Goal: Complete application form

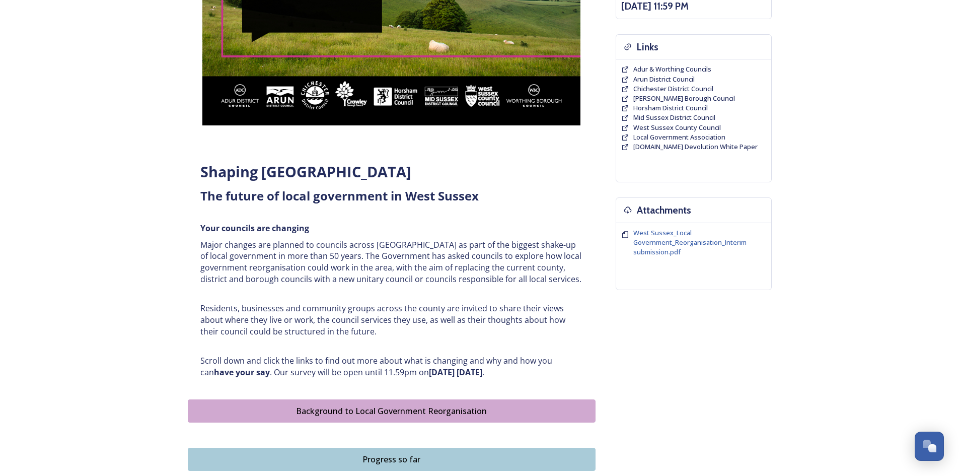
scroll to position [205, 0]
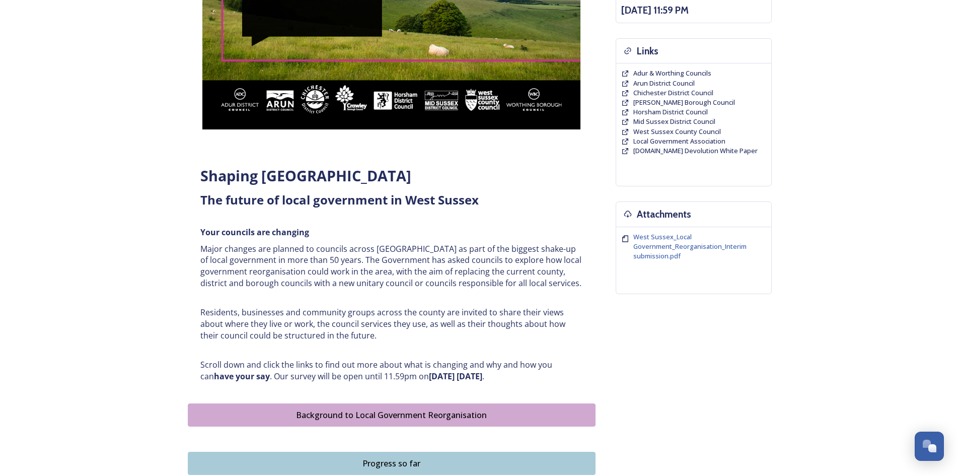
click at [364, 377] on p "Scroll down and click the links to find out more about what is changing and why…" at bounding box center [391, 370] width 383 height 23
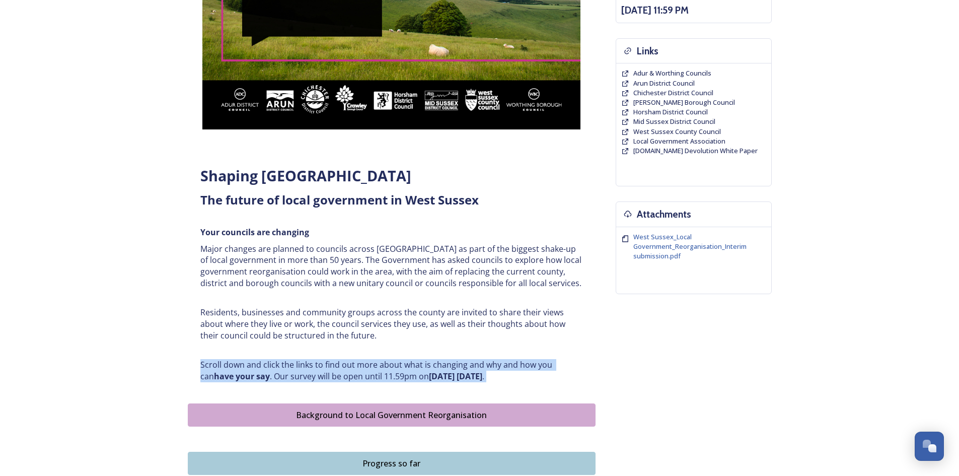
click at [364, 377] on p "Scroll down and click the links to find out more about what is changing and why…" at bounding box center [391, 370] width 383 height 23
click at [362, 364] on p "Scroll down and click the links to find out more about what is changing and why…" at bounding box center [391, 370] width 383 height 23
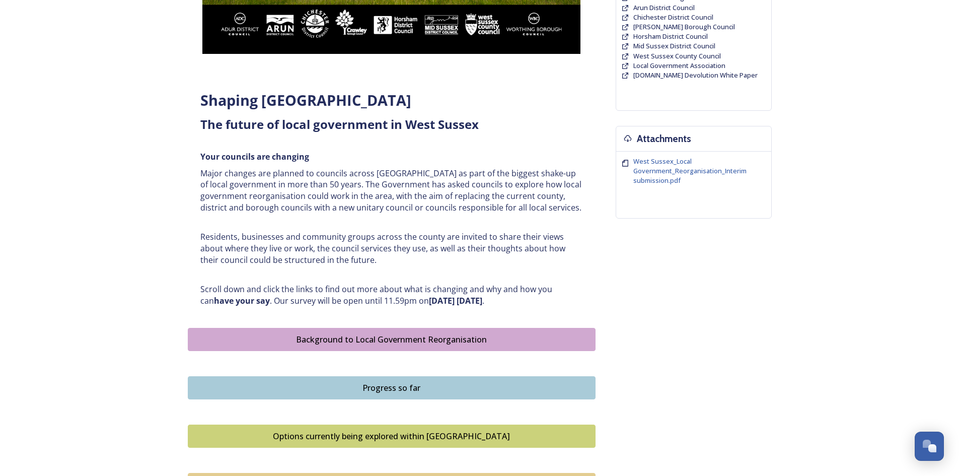
scroll to position [306, 0]
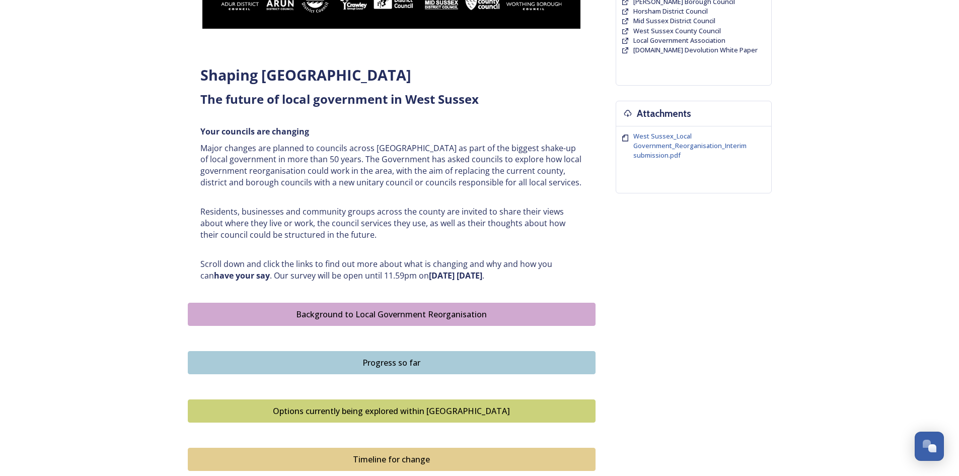
click at [389, 409] on div "Options currently being explored within [GEOGRAPHIC_DATA]" at bounding box center [391, 411] width 397 height 12
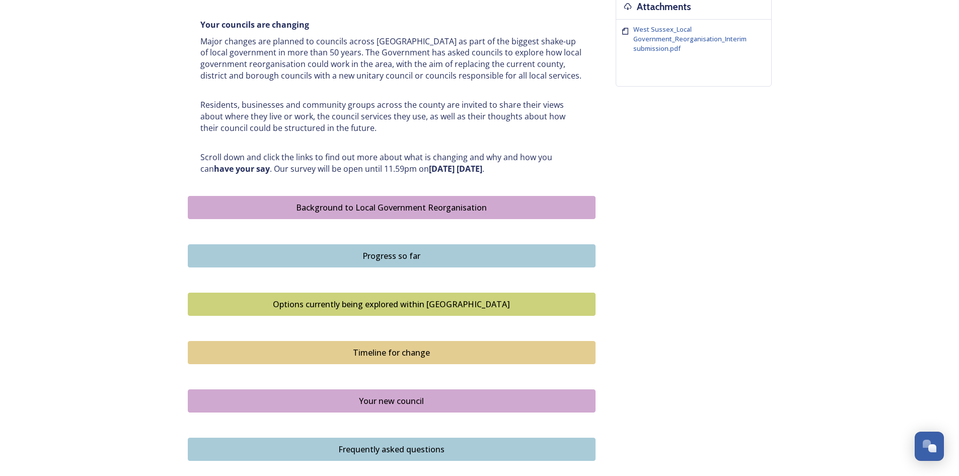
scroll to position [554, 0]
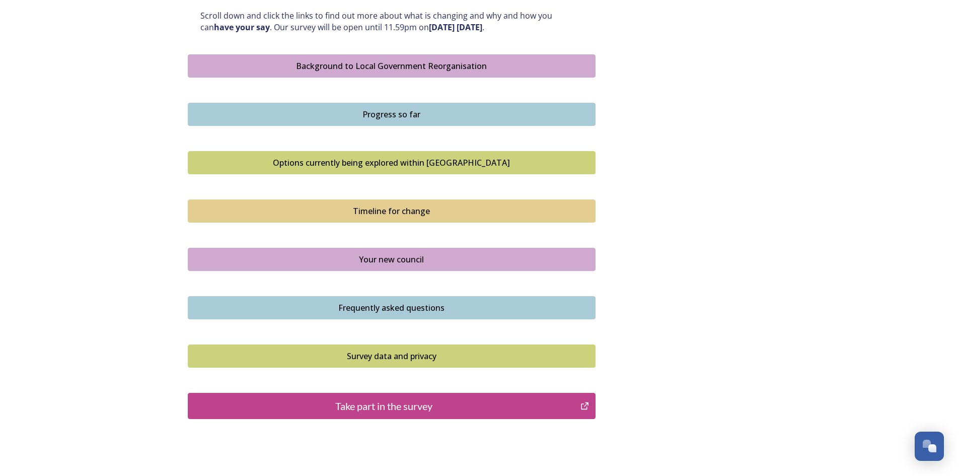
click at [405, 262] on div "Your new council" at bounding box center [391, 259] width 397 height 12
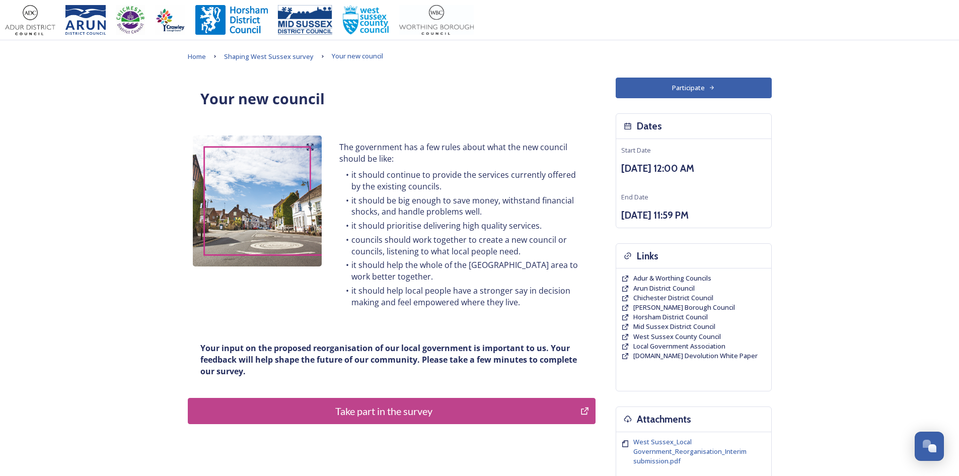
scroll to position [50, 0]
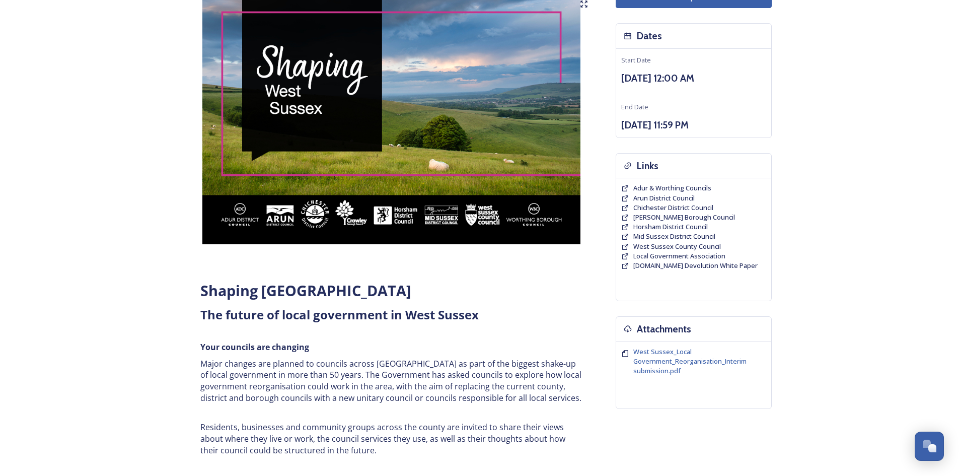
scroll to position [201, 0]
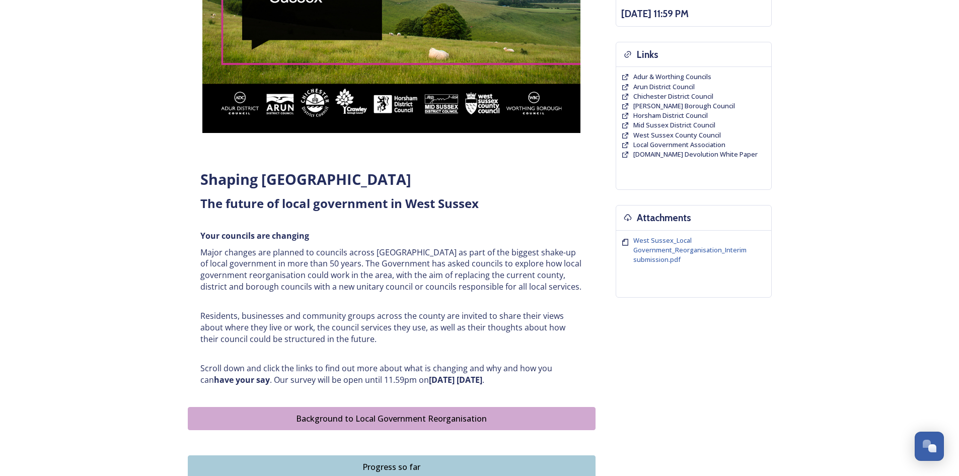
click at [674, 309] on div "Shaping West Sussex ﻿﻿﻿The future of local government in West Sussex Your counc…" at bounding box center [480, 336] width 584 height 920
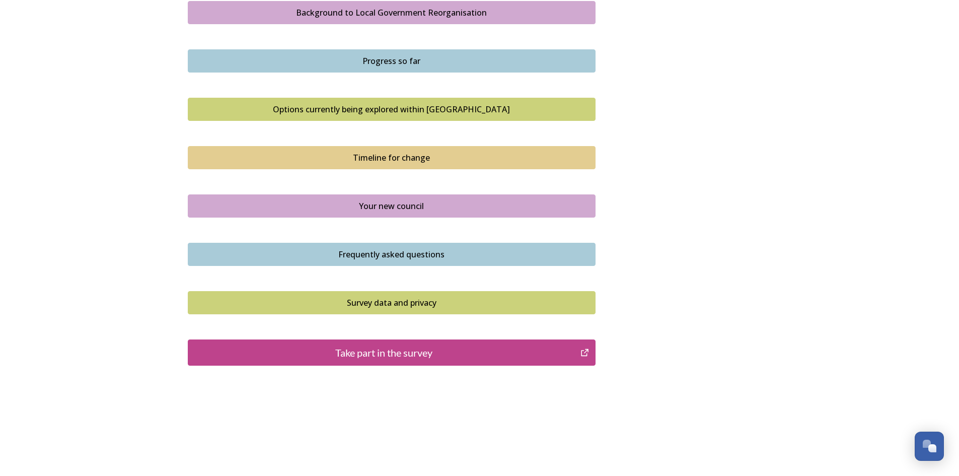
scroll to position [608, 0]
click at [377, 345] on div "Take part in the survey" at bounding box center [384, 351] width 382 height 15
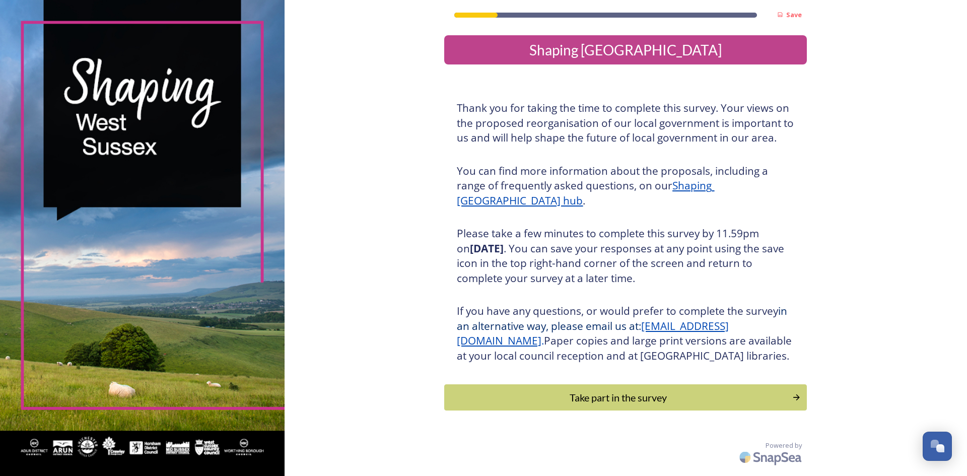
scroll to position [8, 0]
click at [615, 405] on div "Take part in the survey" at bounding box center [618, 397] width 340 height 15
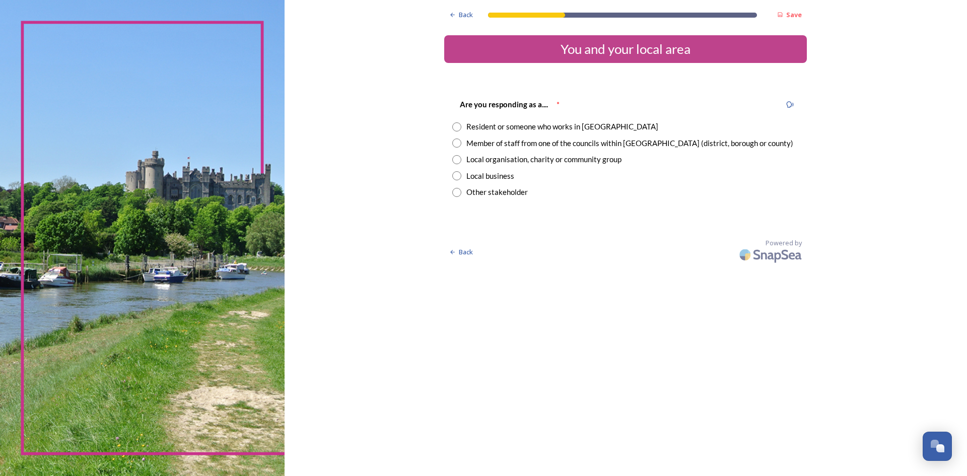
click at [490, 179] on div "Local business" at bounding box center [490, 176] width 48 height 12
radio input "true"
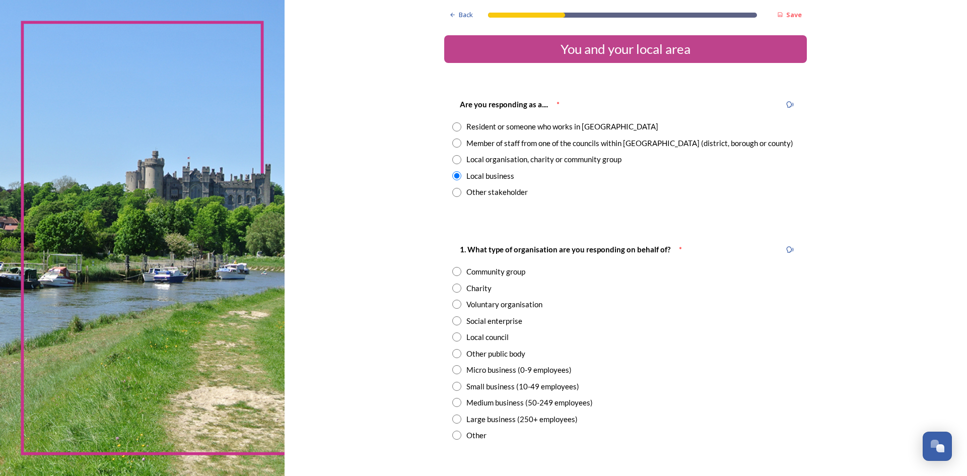
click at [502, 369] on div "Micro business (0-9 employees)" at bounding box center [518, 370] width 105 height 12
radio input "true"
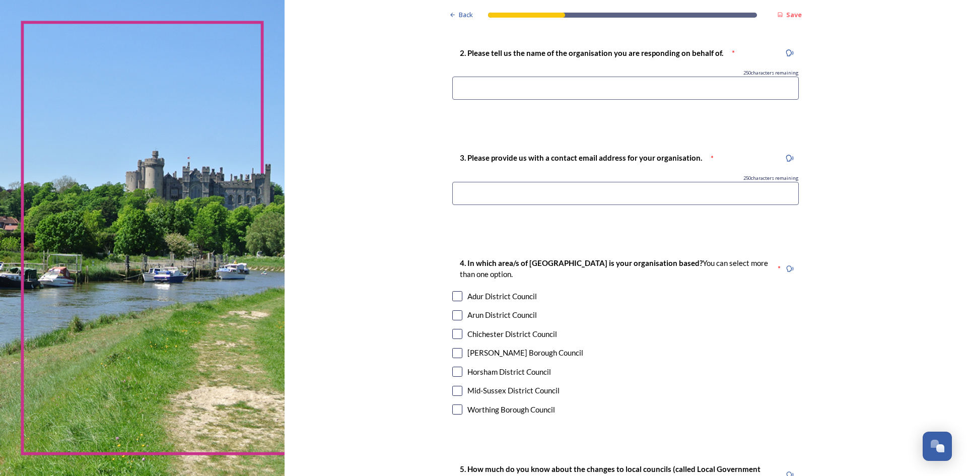
scroll to position [503, 0]
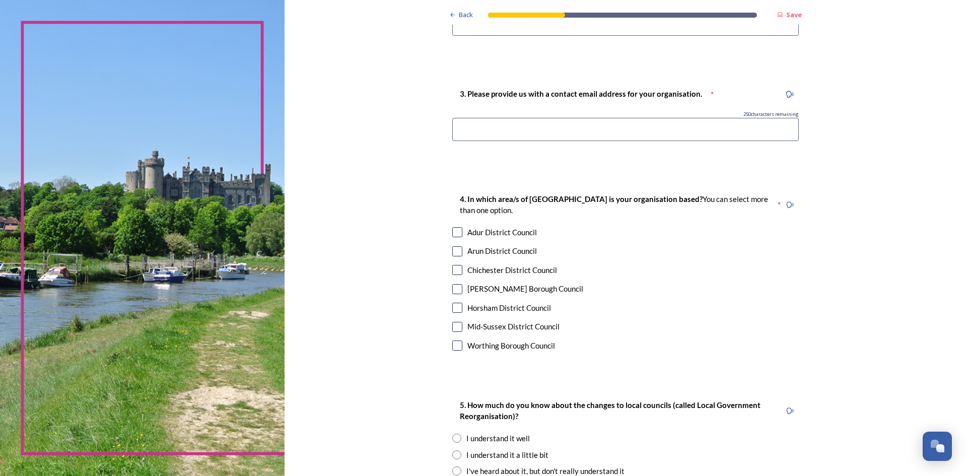
click at [457, 329] on input "checkbox" at bounding box center [457, 327] width 10 height 10
checkbox input "true"
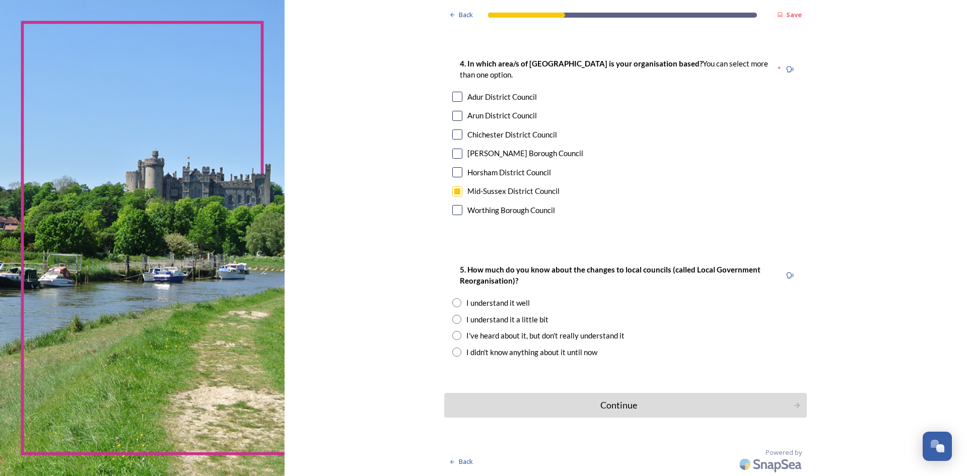
click at [453, 352] on input "radio" at bounding box center [456, 351] width 9 height 9
radio input "true"
click at [455, 338] on input "radio" at bounding box center [456, 335] width 9 height 9
radio input "true"
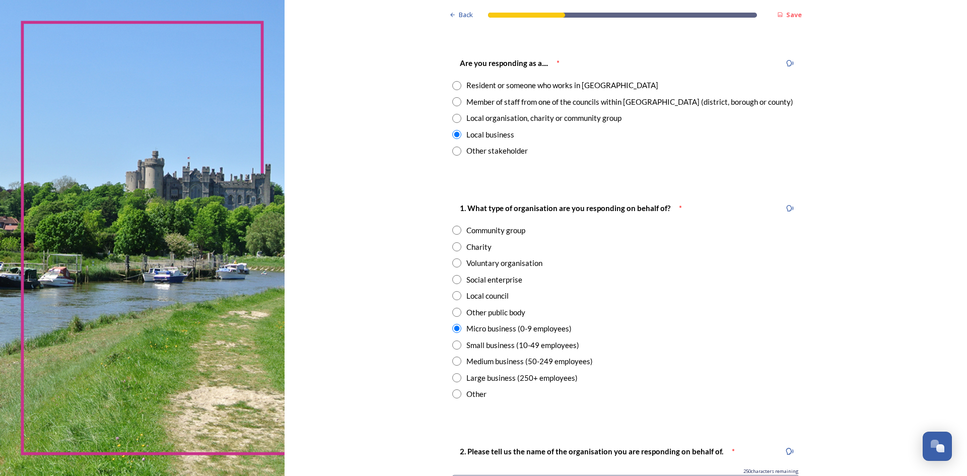
scroll to position [0, 0]
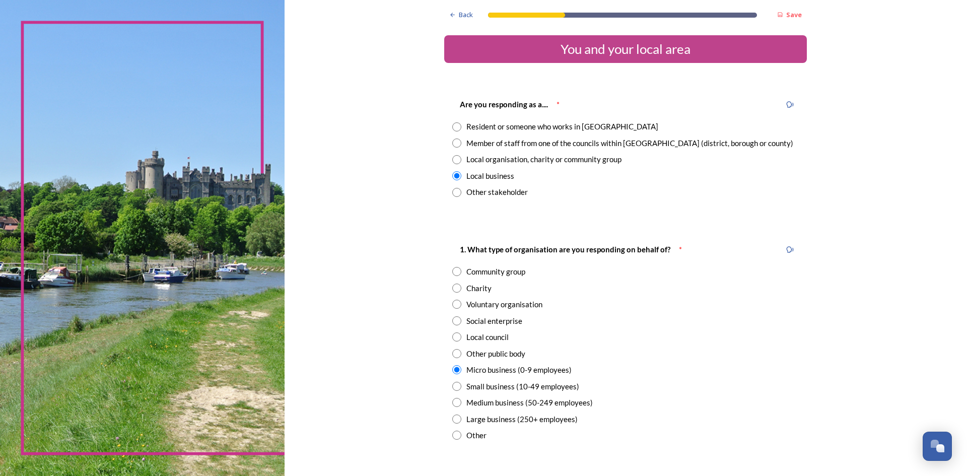
click at [471, 125] on div "Resident or someone who works in [GEOGRAPHIC_DATA]" at bounding box center [562, 127] width 192 height 12
radio input "true"
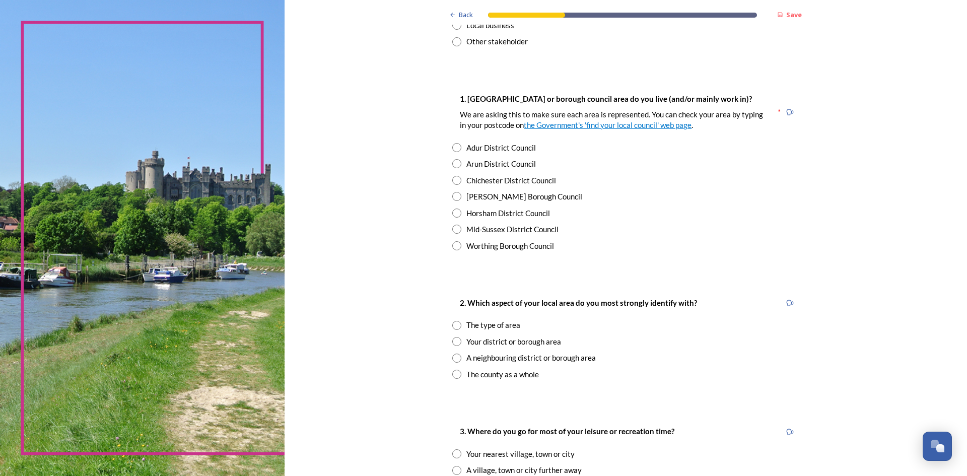
scroll to position [151, 0]
click at [489, 229] on div "Mid-Sussex District Council" at bounding box center [512, 229] width 92 height 12
radio input "true"
click at [512, 344] on div "Your district or borough area" at bounding box center [513, 341] width 95 height 12
radio input "true"
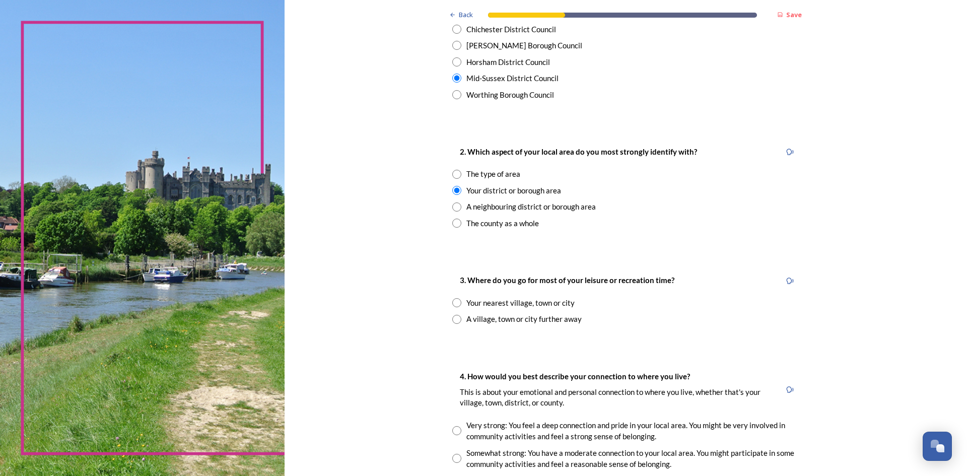
scroll to position [302, 0]
click at [517, 306] on div "Your nearest village, town or city" at bounding box center [520, 303] width 108 height 12
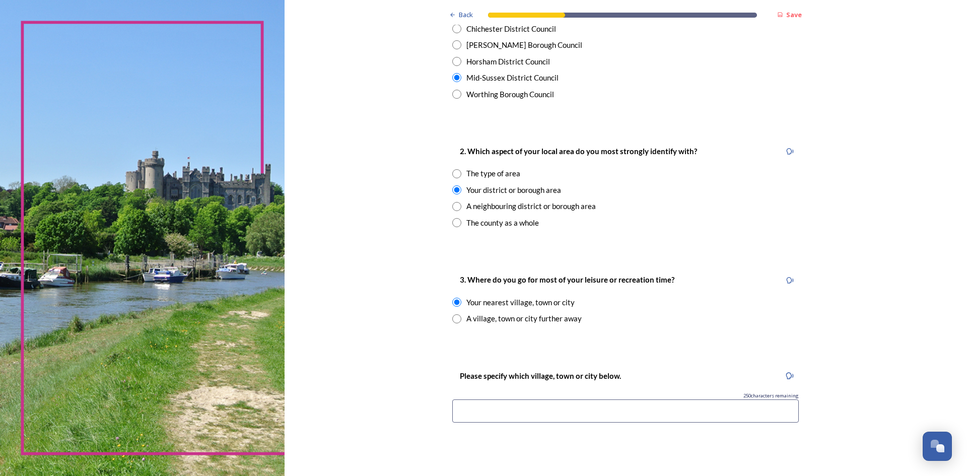
click at [517, 318] on div "A village, town or city further away" at bounding box center [523, 319] width 115 height 12
radio input "false"
radio input "true"
click at [520, 298] on div "Your nearest village, town or city" at bounding box center [520, 303] width 108 height 12
radio input "true"
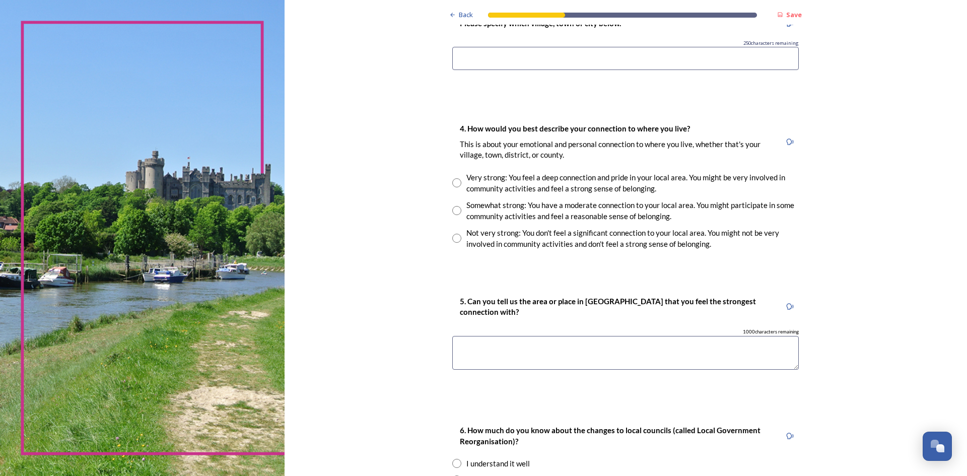
scroll to position [815, 0]
